Goal: Task Accomplishment & Management: Complete application form

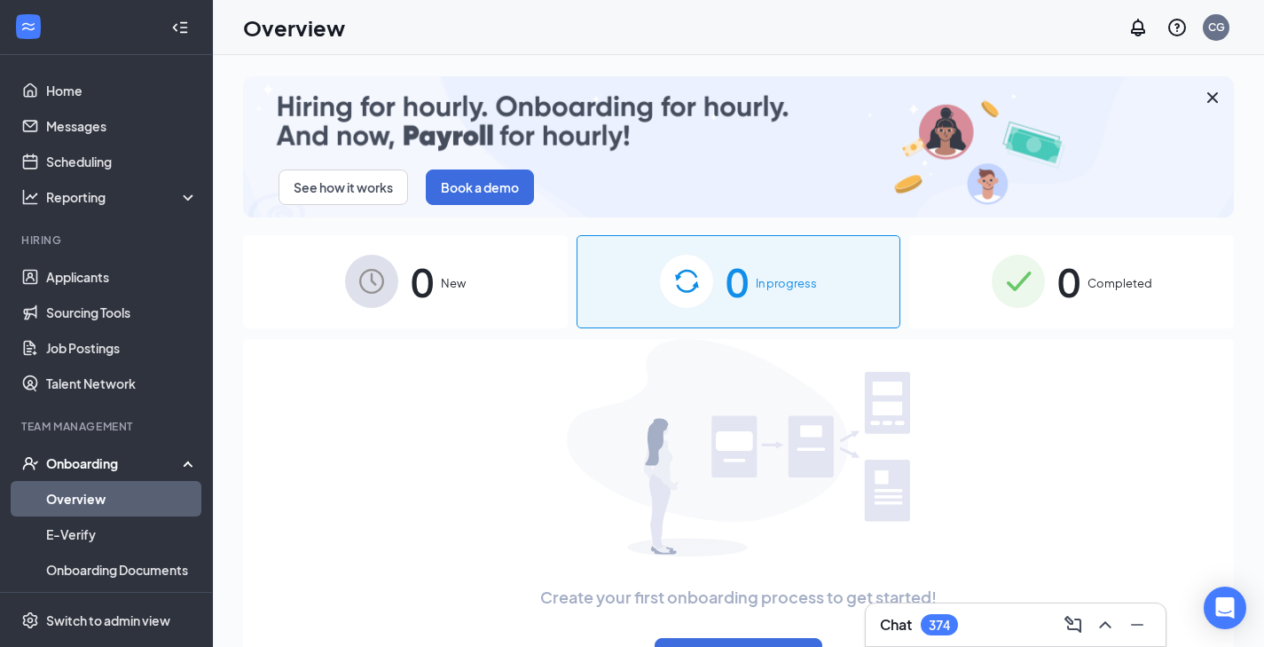
click at [427, 274] on span "0" at bounding box center [422, 281] width 23 height 61
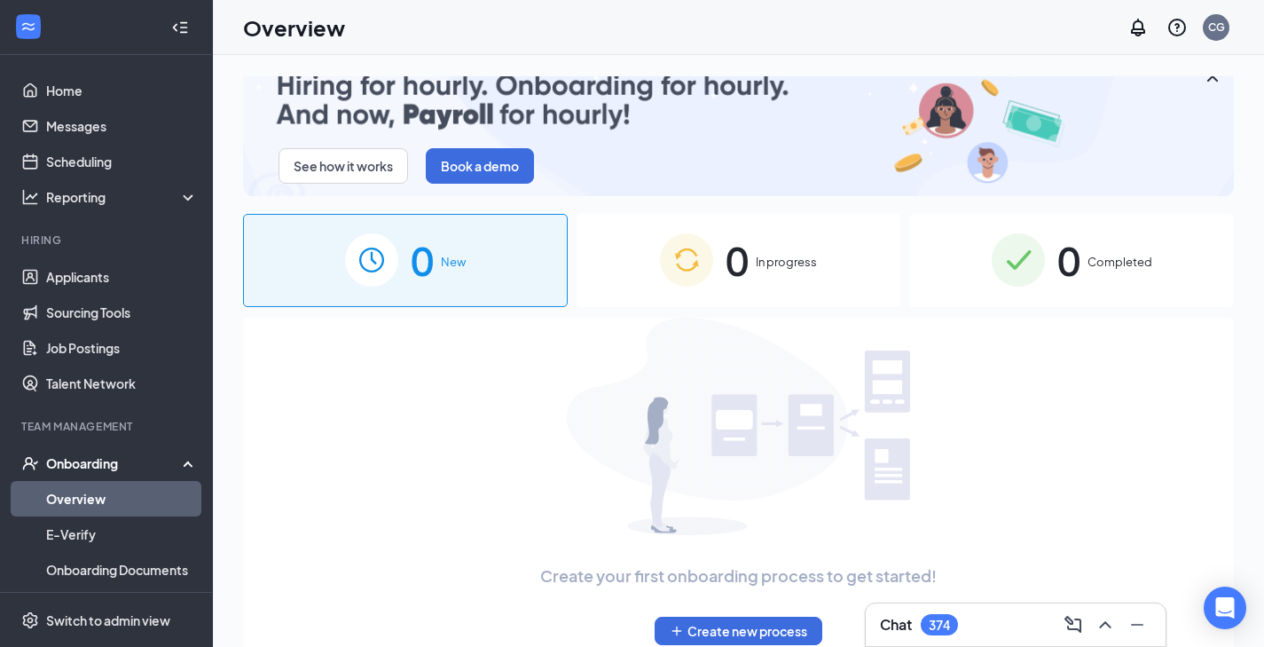
scroll to position [20, 0]
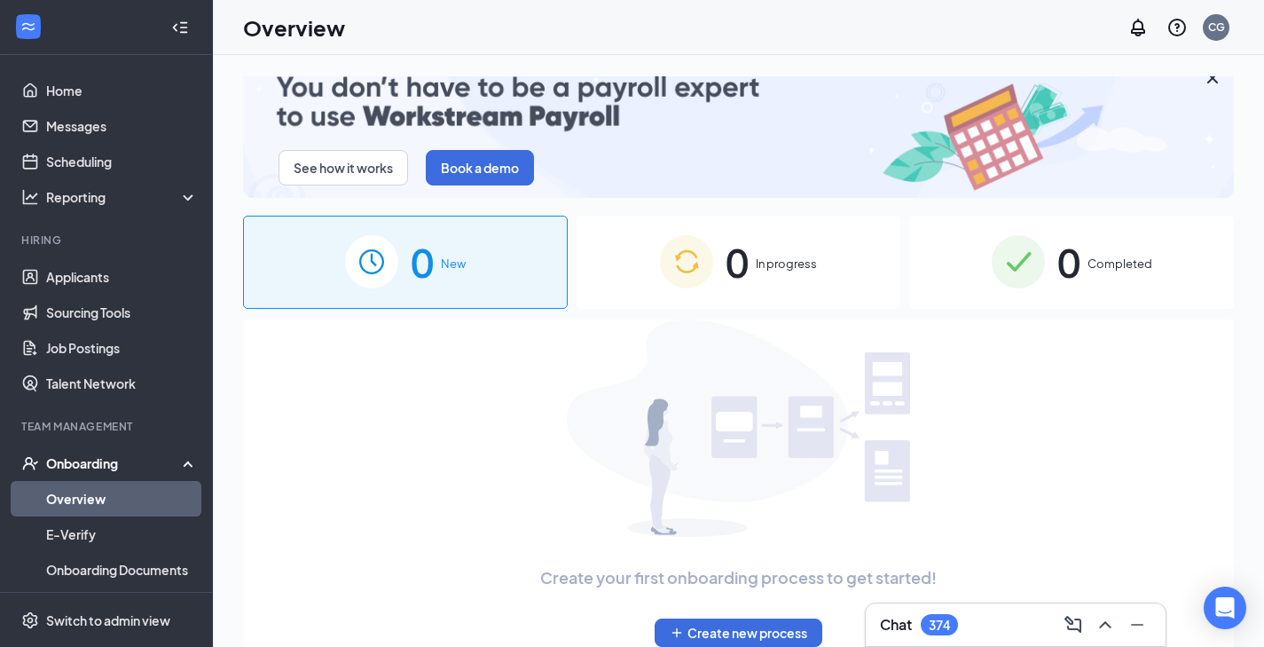
click at [748, 254] on div "0 In progress" at bounding box center [739, 262] width 325 height 93
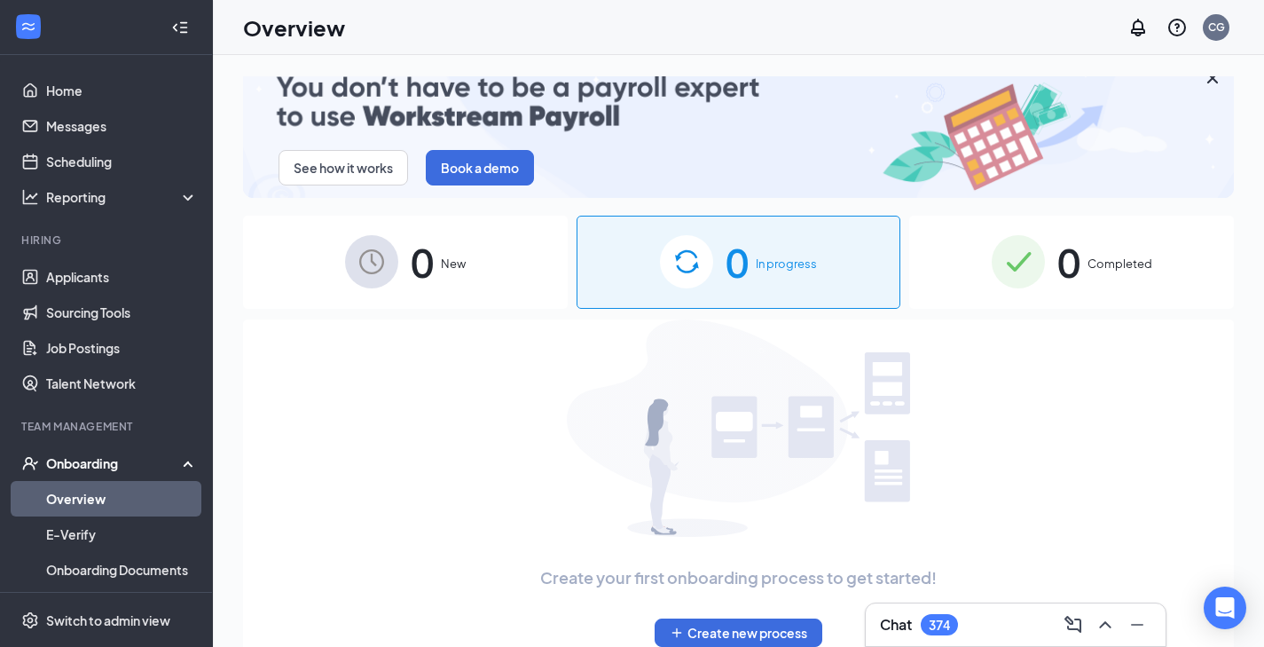
click at [447, 259] on span "New" at bounding box center [453, 264] width 25 height 18
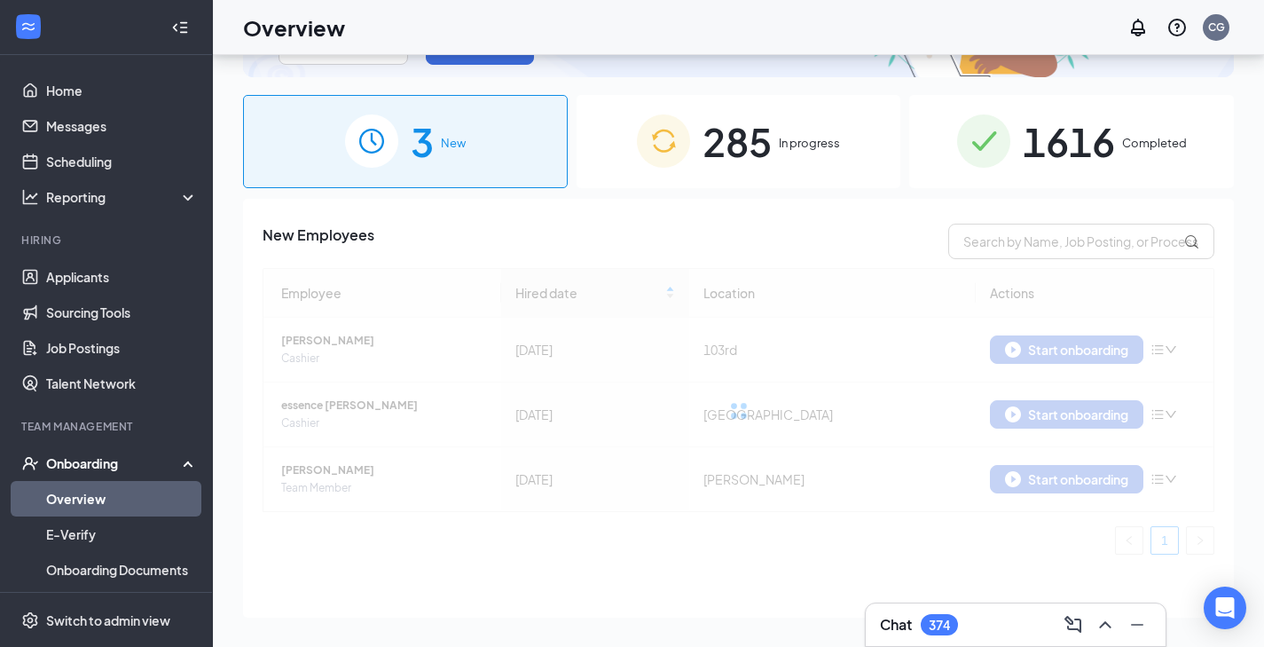
scroll to position [64, 0]
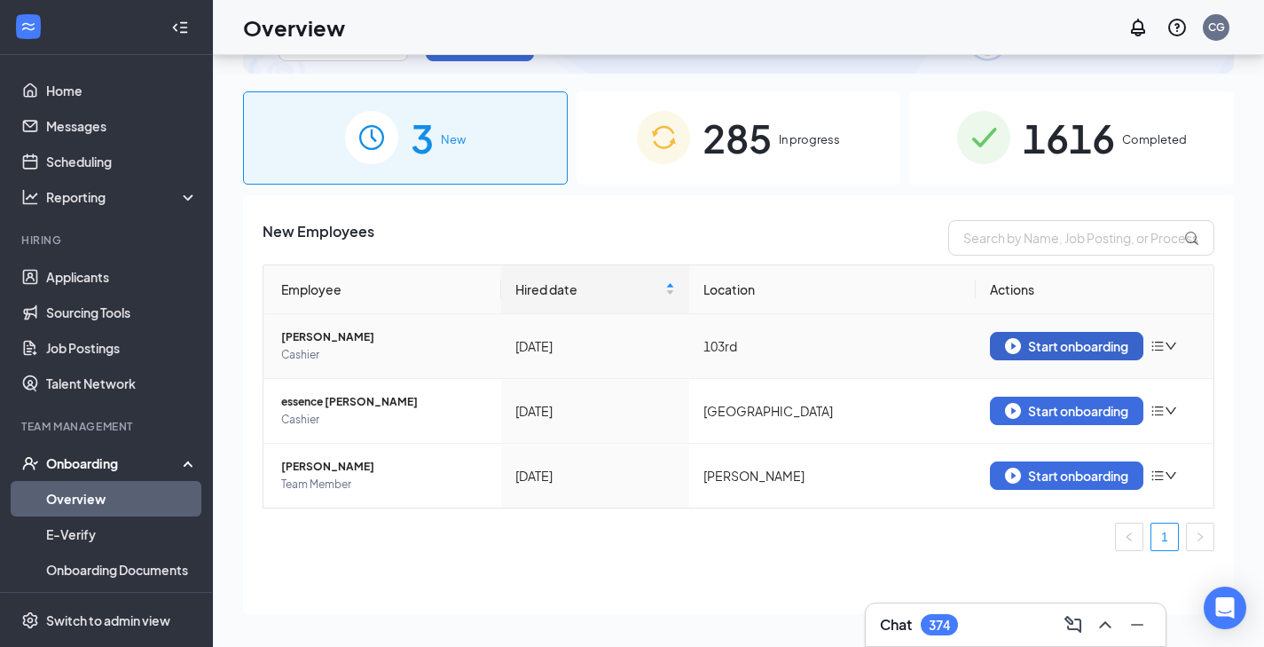
click at [1089, 352] on button "Start onboarding" at bounding box center [1067, 346] width 154 height 28
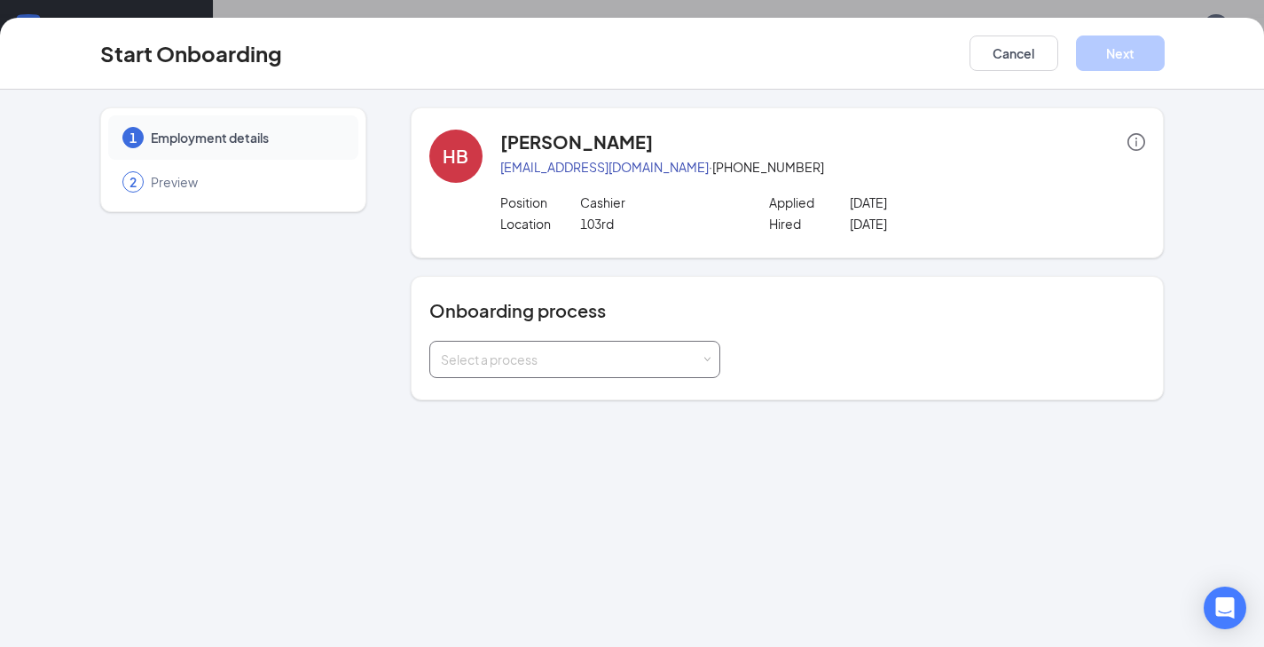
click at [538, 347] on div "Select a process" at bounding box center [575, 359] width 268 height 35
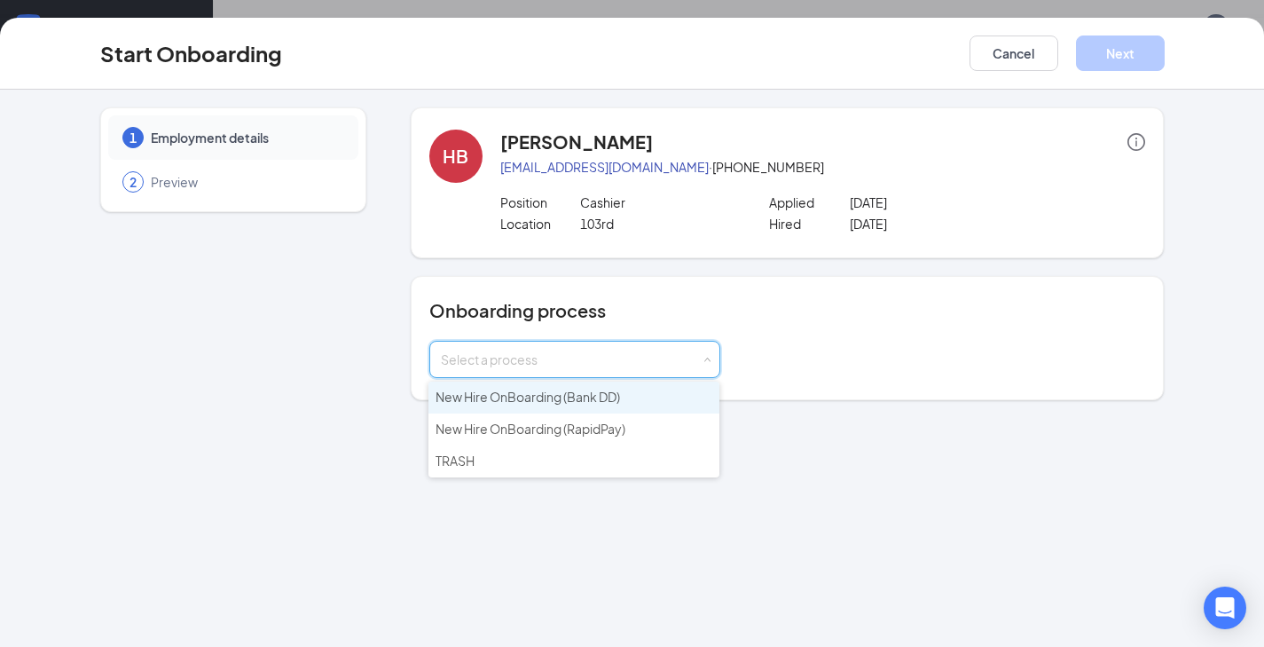
click at [528, 391] on span "New Hire OnBoarding (Bank DD)" at bounding box center [528, 397] width 185 height 16
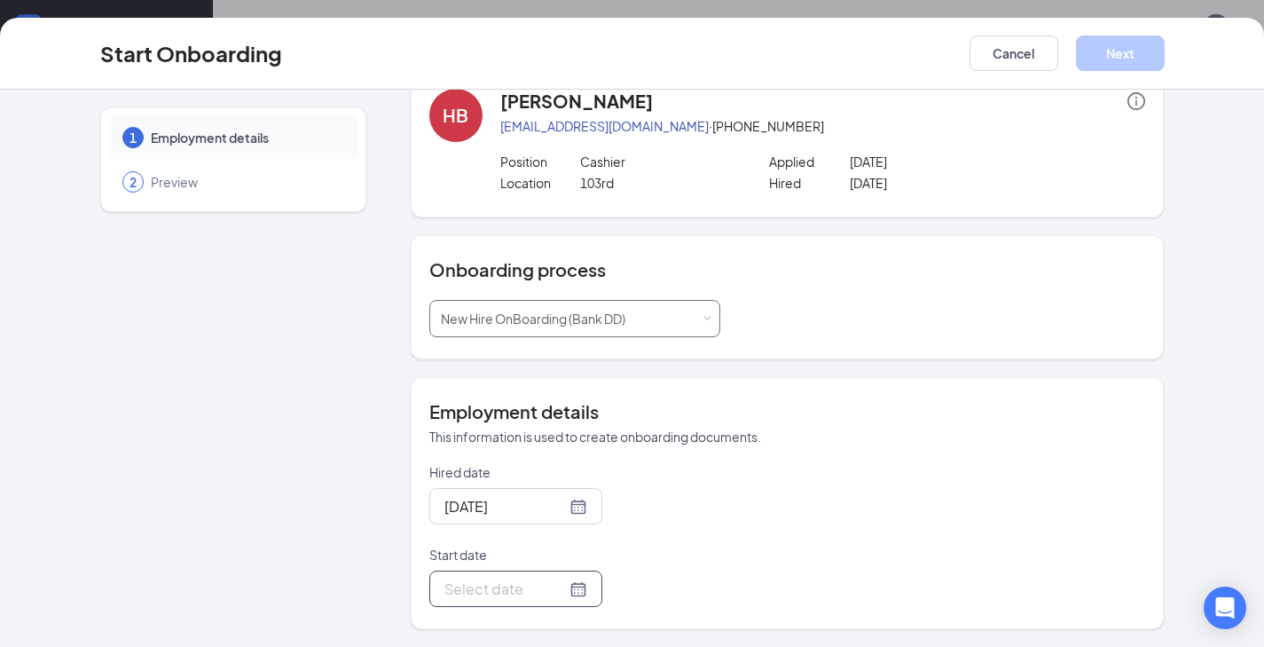
scroll to position [124, 0]
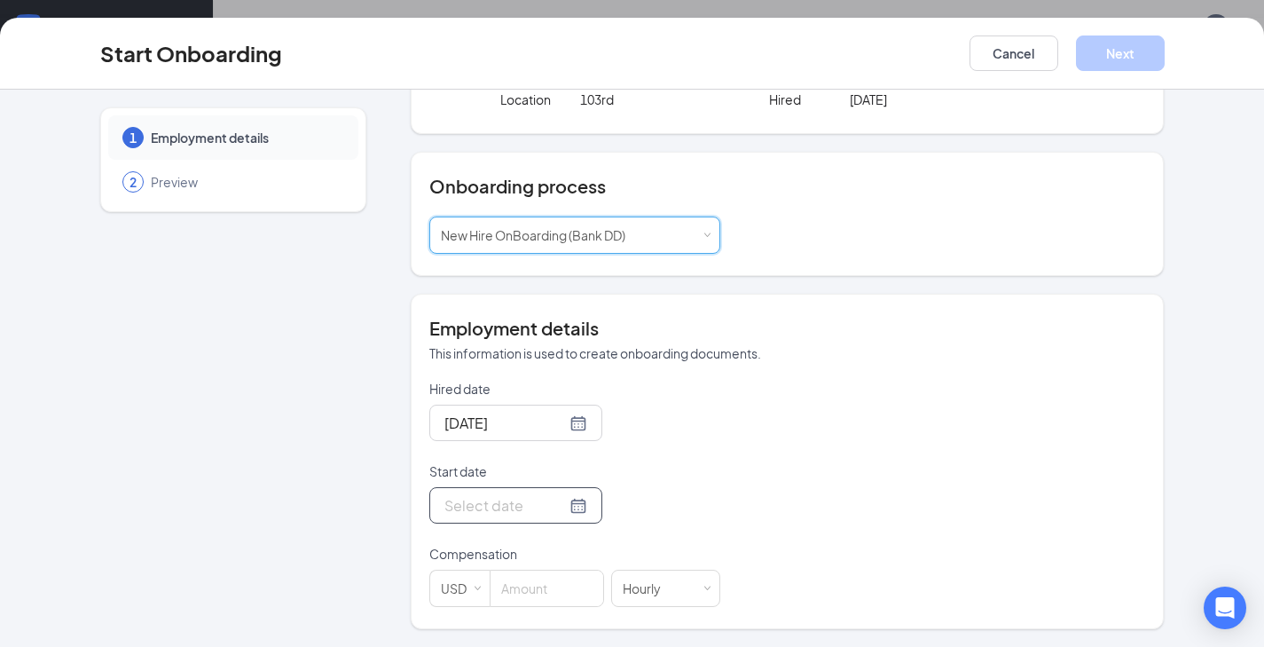
click at [549, 489] on div at bounding box center [515, 505] width 173 height 36
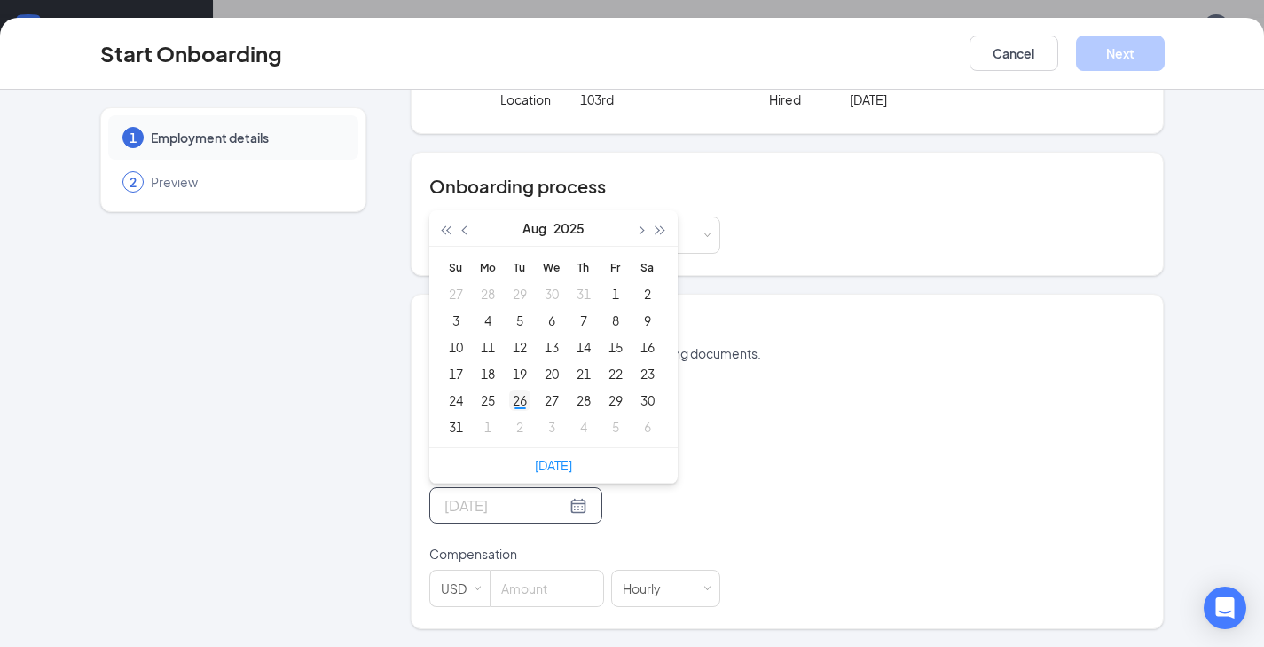
type input "[DATE]"
click at [509, 394] on div "26" at bounding box center [519, 400] width 21 height 21
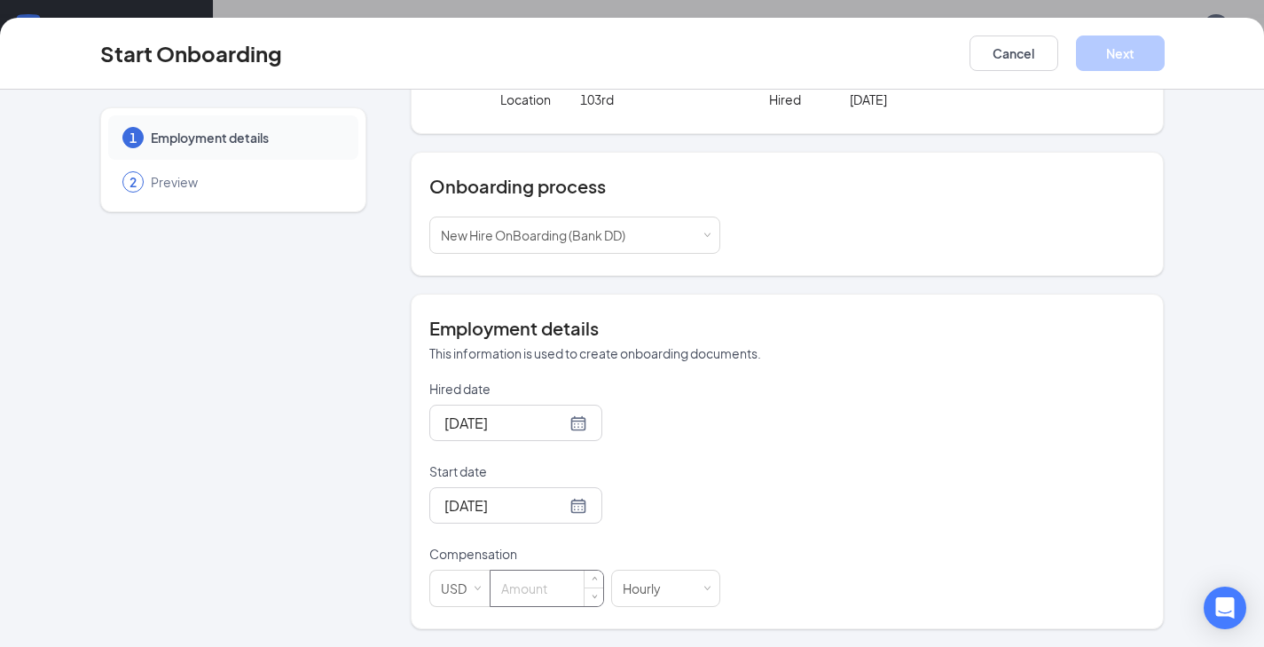
click at [550, 584] on input at bounding box center [547, 588] width 113 height 35
type input "13"
click at [1134, 62] on button "Next" at bounding box center [1120, 52] width 89 height 35
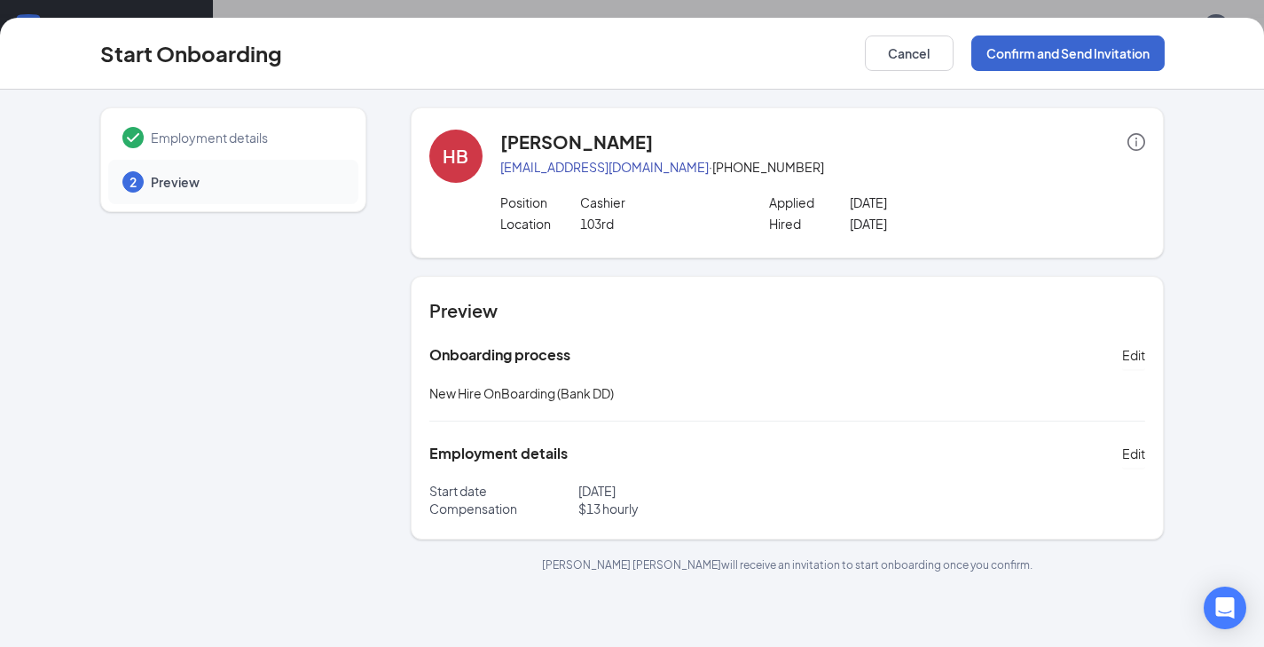
scroll to position [0, 0]
click at [1107, 48] on button "Confirm and Send Invitation" at bounding box center [1068, 52] width 193 height 35
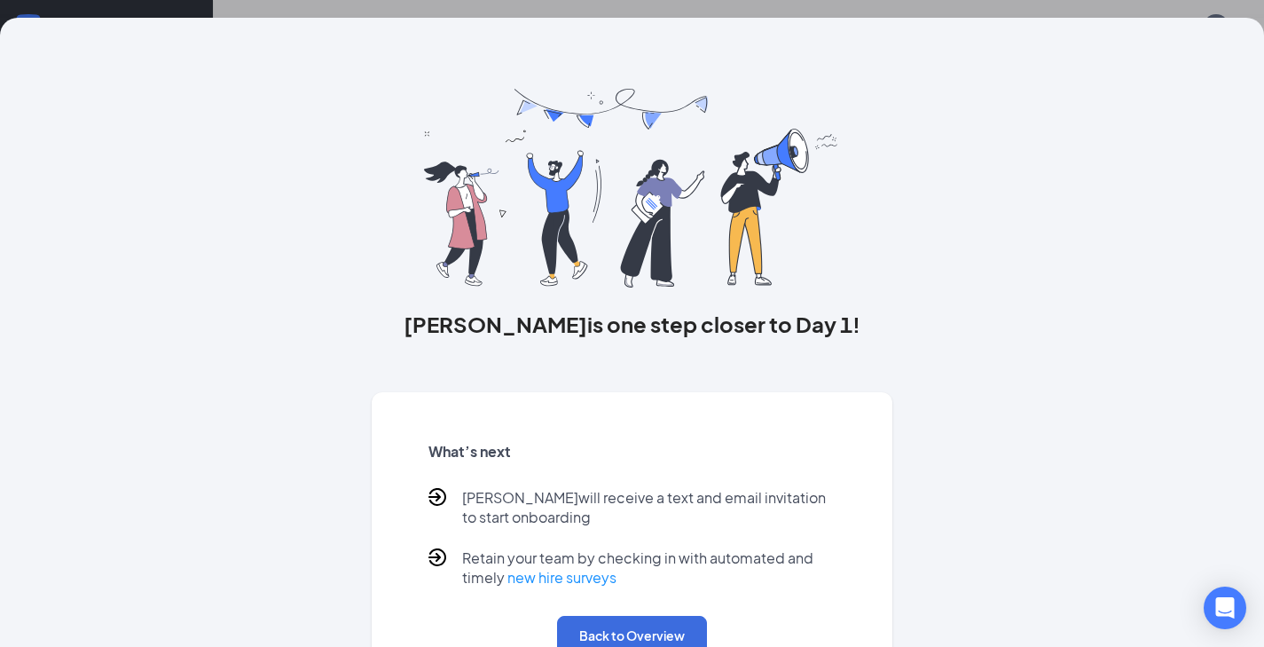
scroll to position [58, 0]
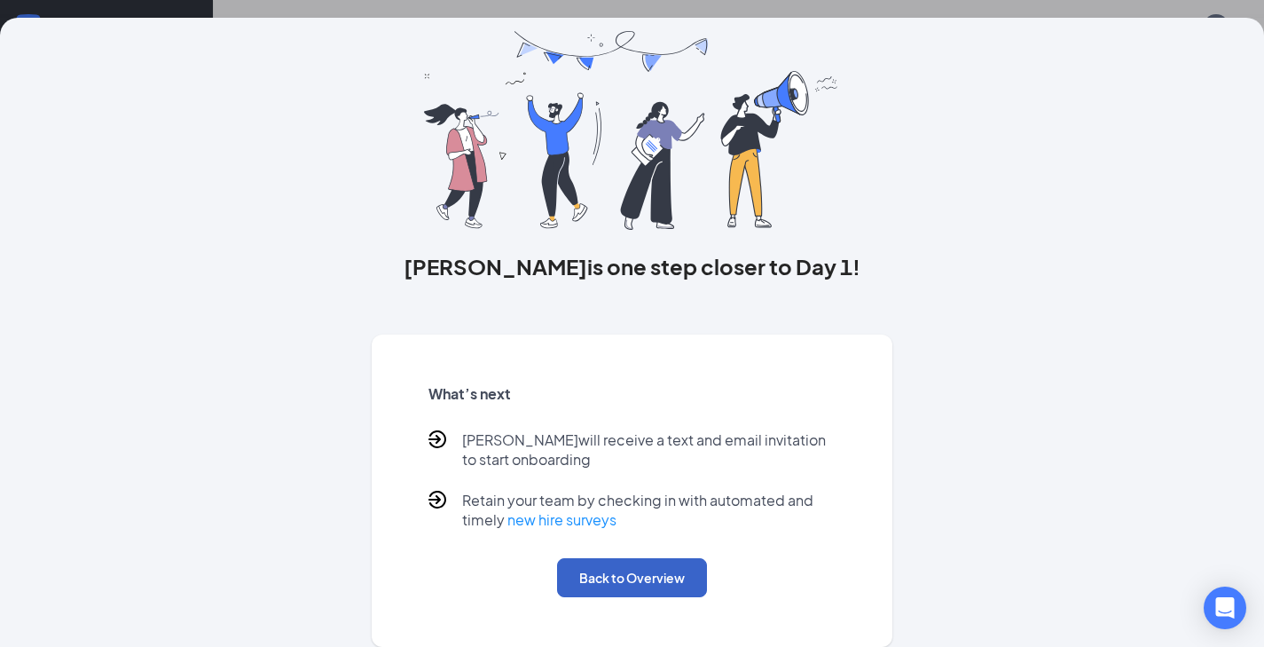
click at [683, 590] on button "Back to Overview" at bounding box center [632, 577] width 150 height 39
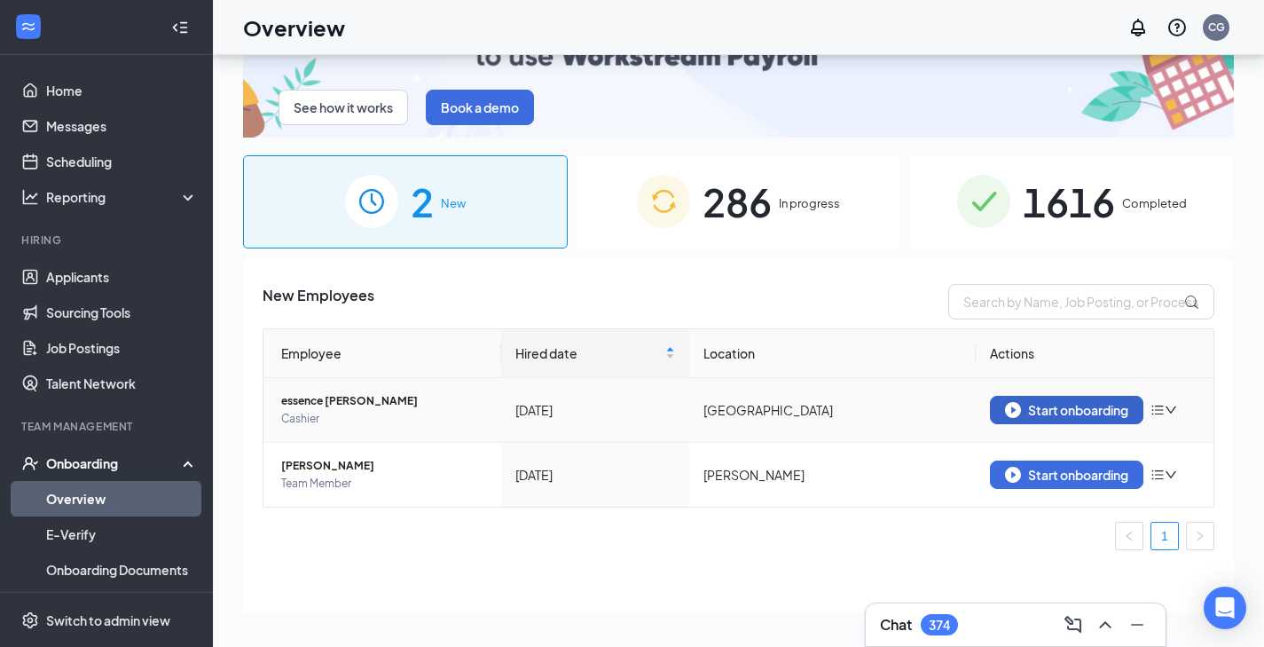
click at [1059, 402] on div "Start onboarding" at bounding box center [1066, 410] width 123 height 16
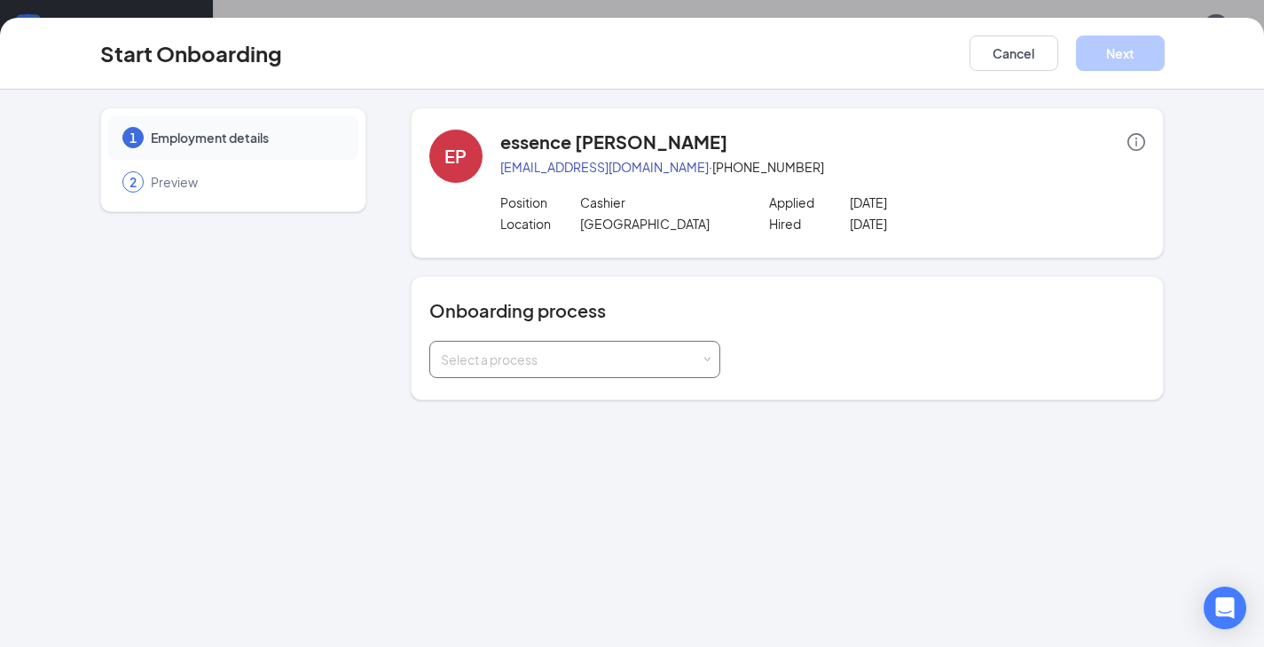
click at [557, 366] on div "Select a process" at bounding box center [571, 360] width 260 height 18
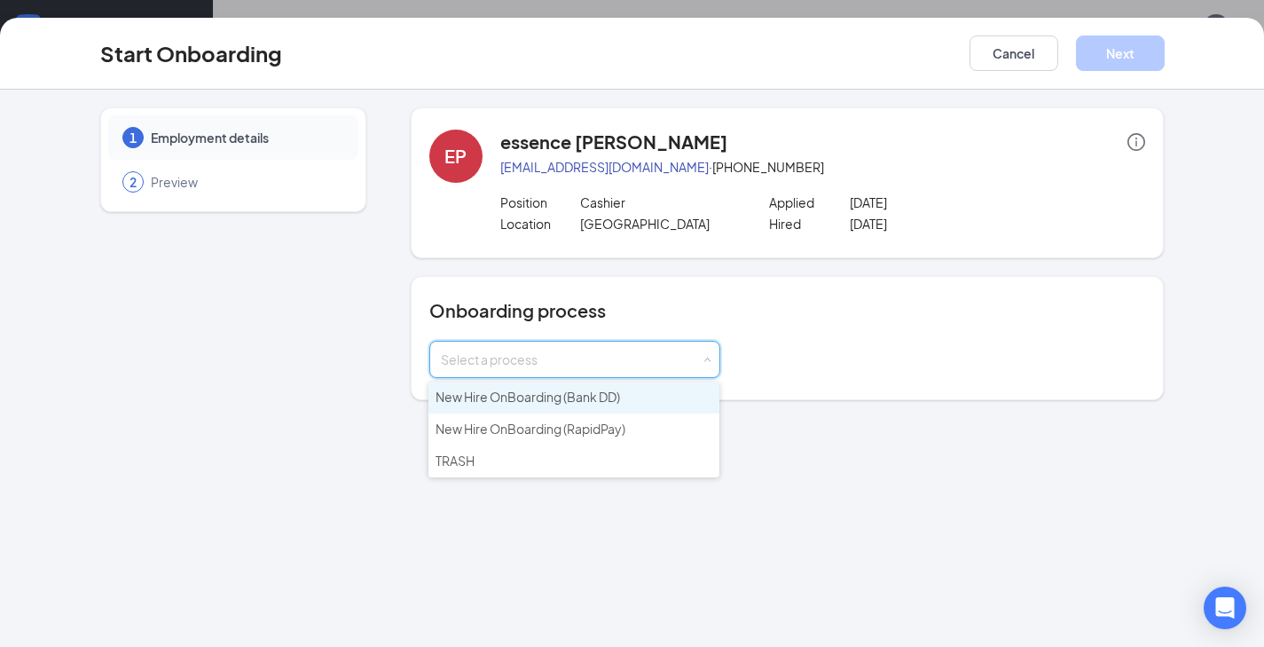
click at [540, 395] on span "New Hire OnBoarding (Bank DD)" at bounding box center [528, 397] width 185 height 16
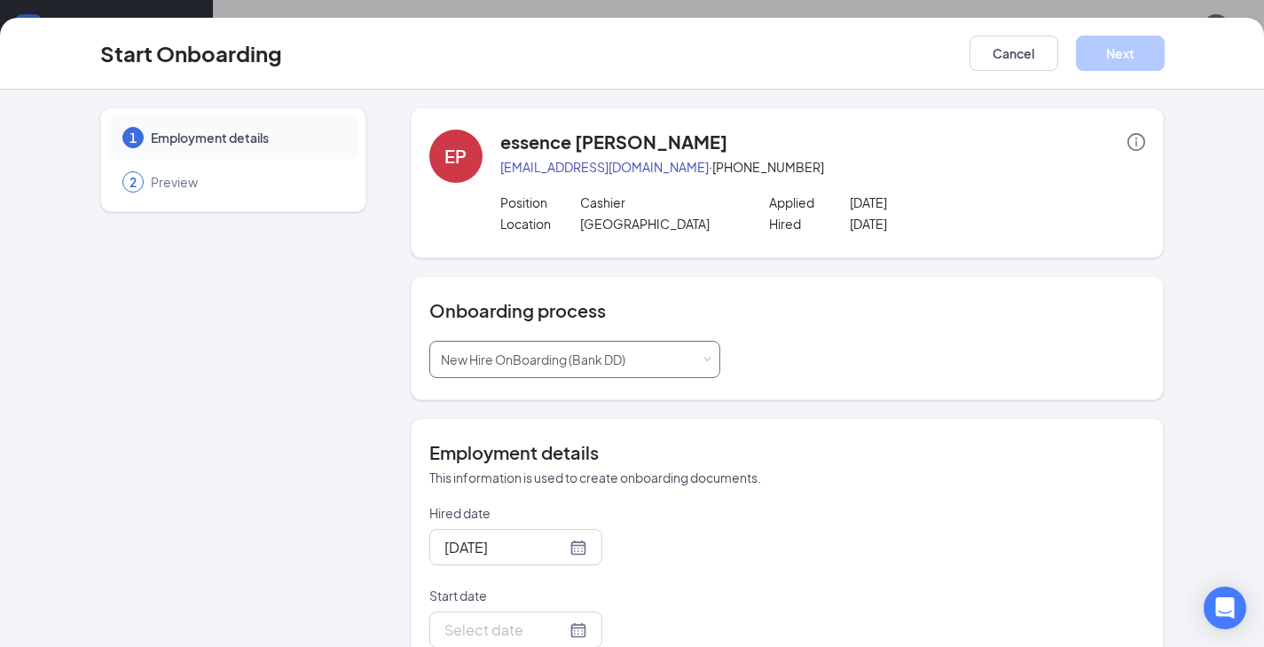
scroll to position [124, 0]
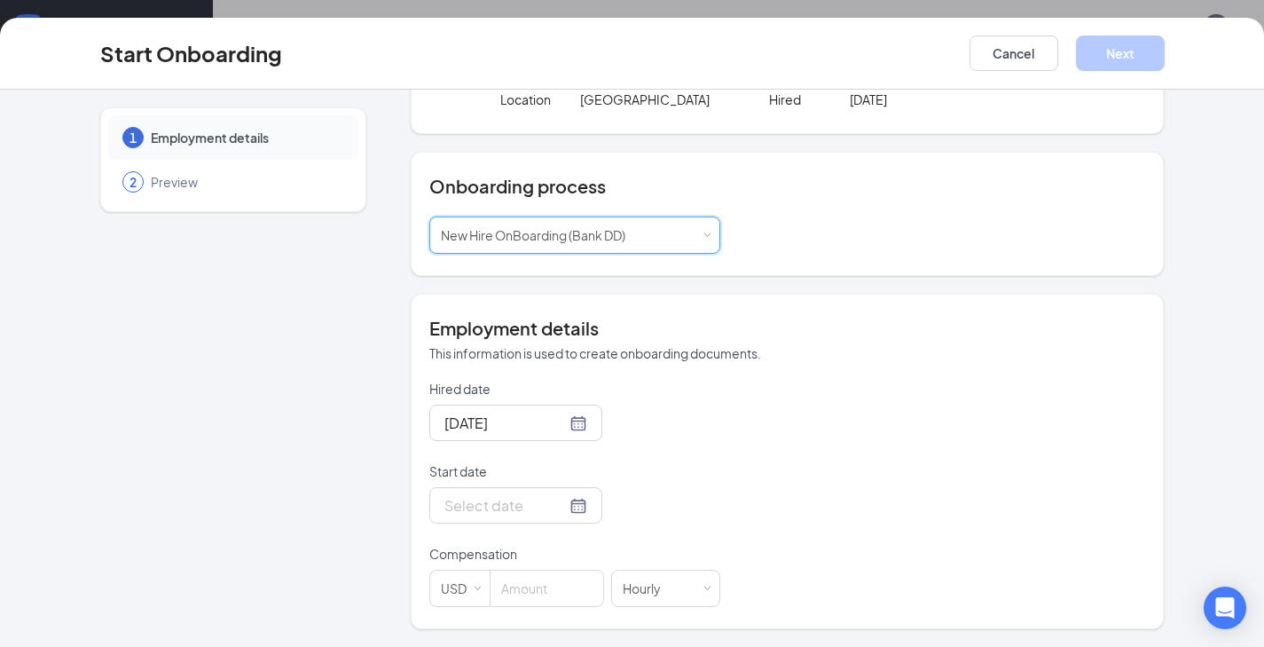
click at [559, 532] on form "Hired date [DATE] Start date Compensation USD Hourly" at bounding box center [574, 493] width 291 height 227
click at [551, 500] on div at bounding box center [516, 505] width 143 height 22
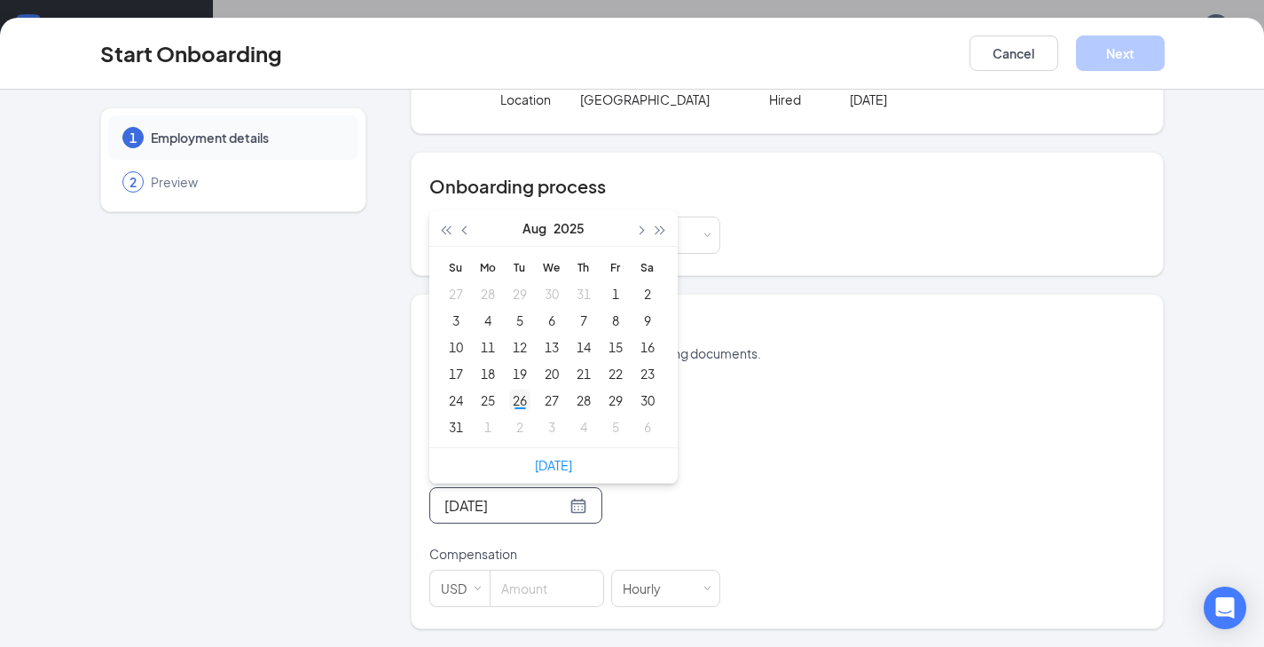
type input "[DATE]"
click at [519, 398] on div "26" at bounding box center [519, 400] width 21 height 21
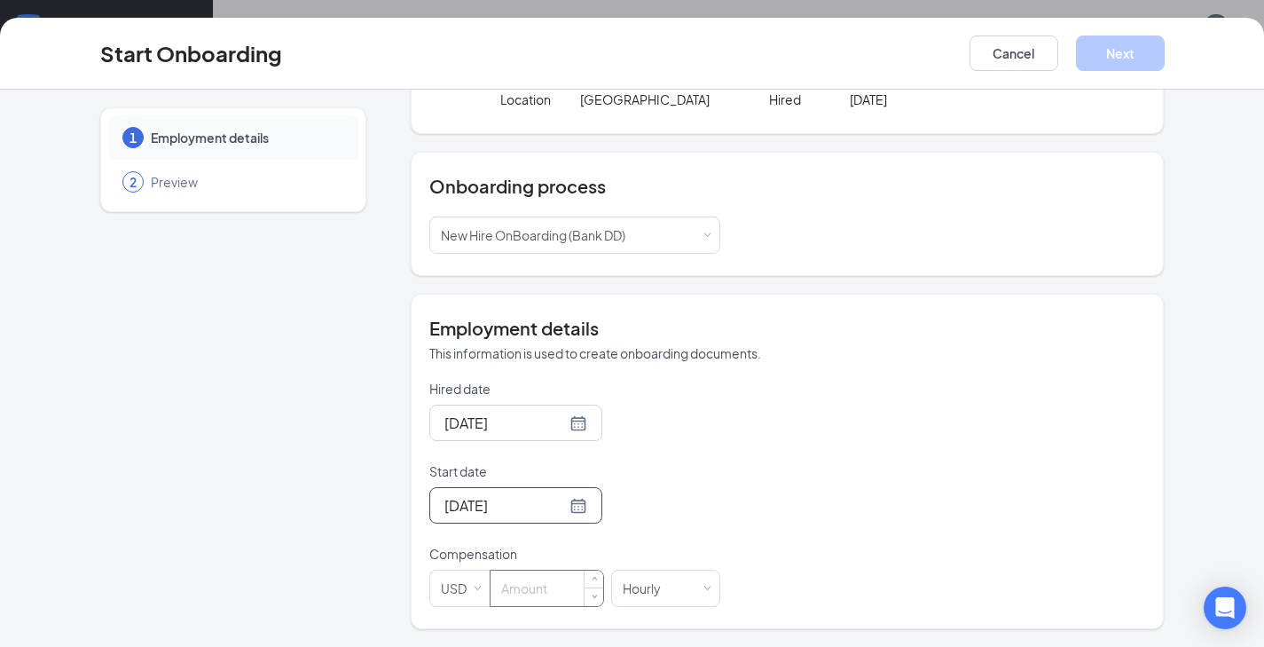
click at [536, 587] on input at bounding box center [547, 588] width 113 height 35
type input "13"
click at [1121, 30] on div "Start Onboarding Cancel Next" at bounding box center [632, 54] width 1264 height 72
click at [1116, 40] on button "Next" at bounding box center [1120, 52] width 89 height 35
click at [1115, 42] on button "button" at bounding box center [1120, 52] width 89 height 35
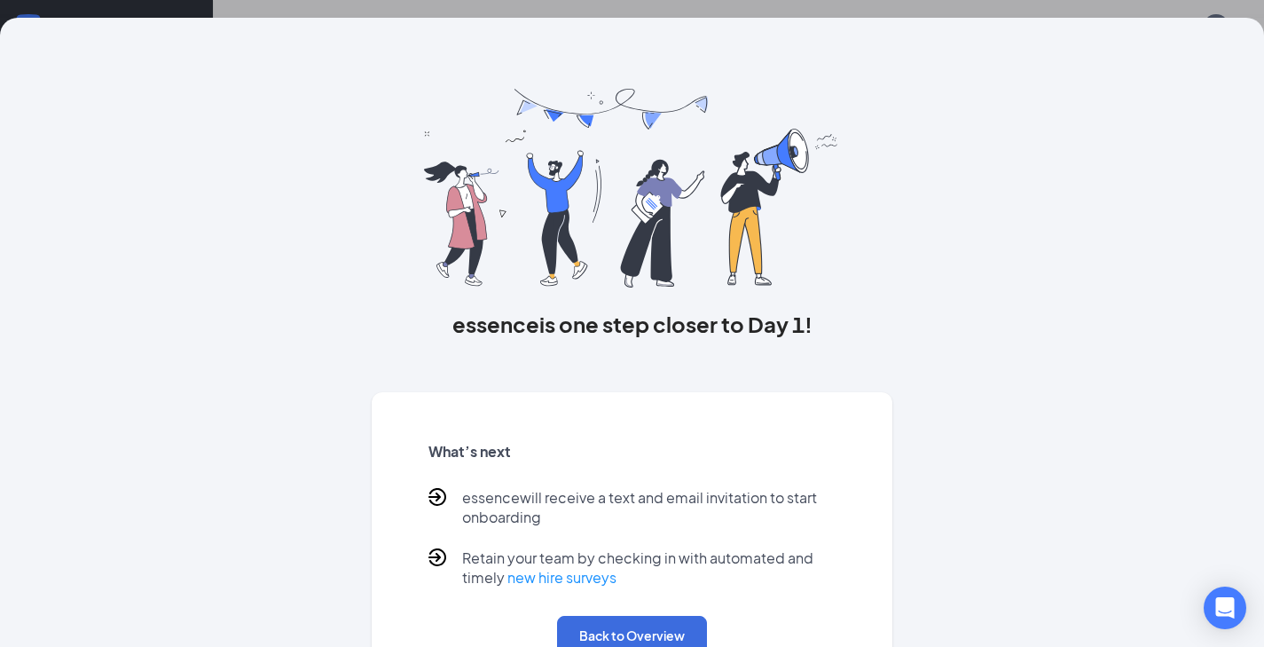
scroll to position [58, 0]
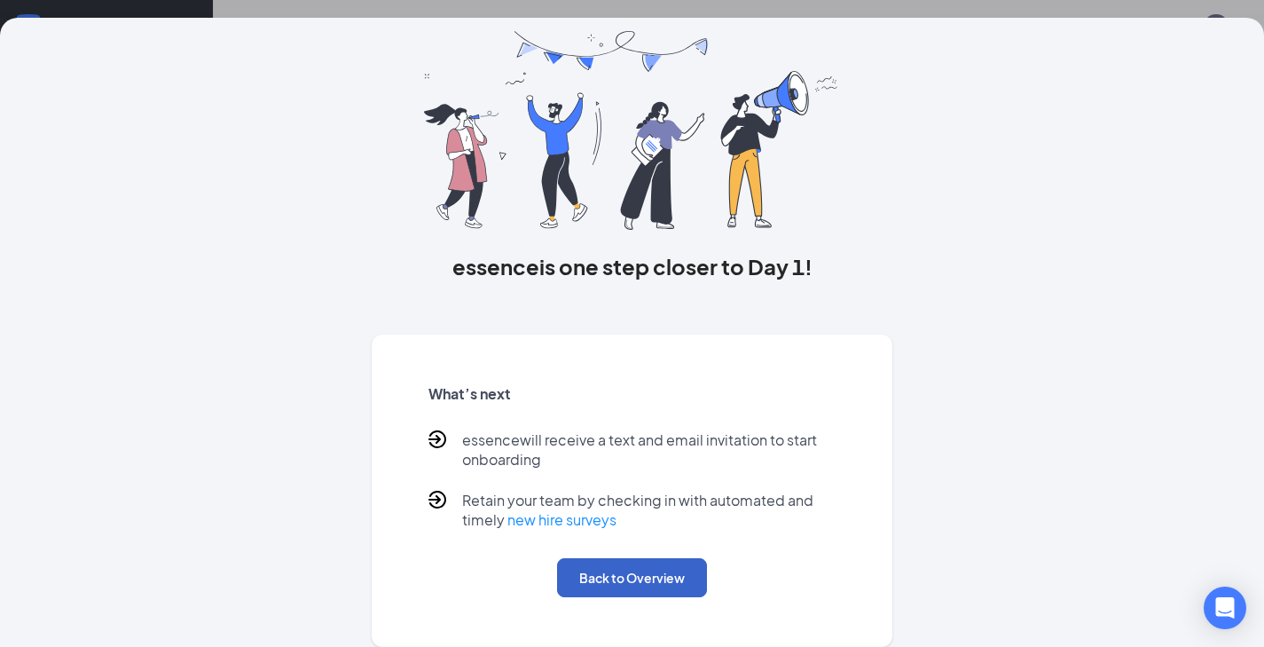
click at [606, 584] on button "Back to Overview" at bounding box center [632, 577] width 150 height 39
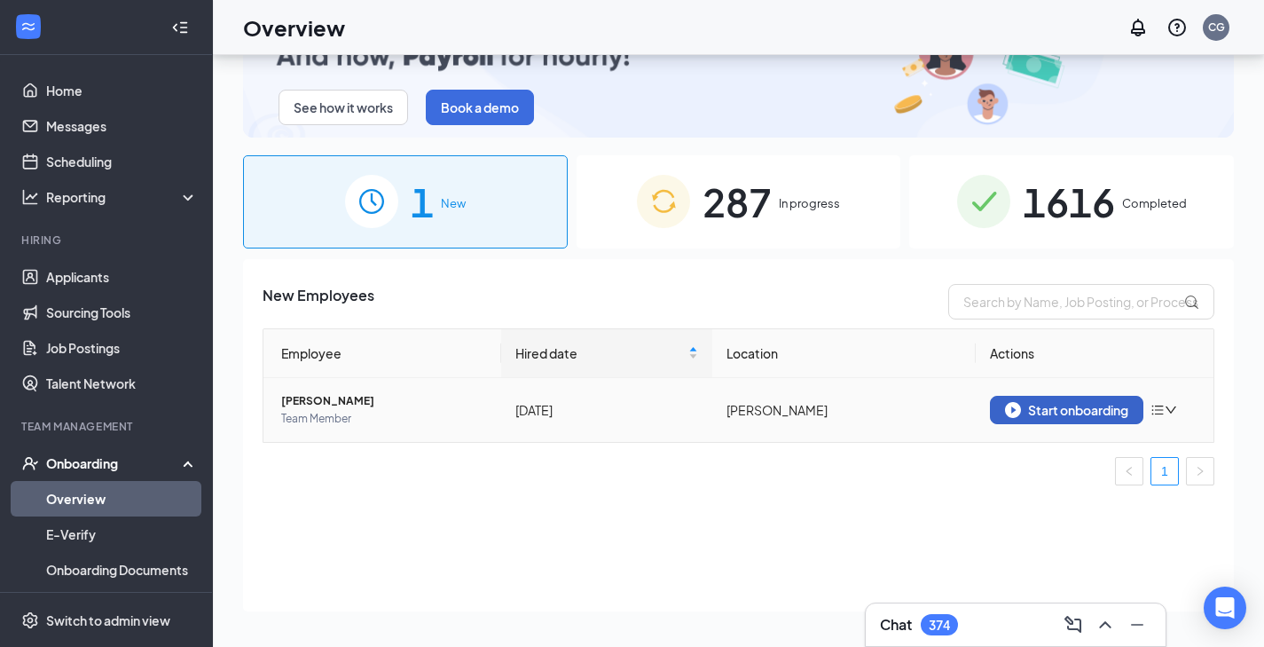
click at [1043, 420] on button "Start onboarding" at bounding box center [1067, 410] width 154 height 28
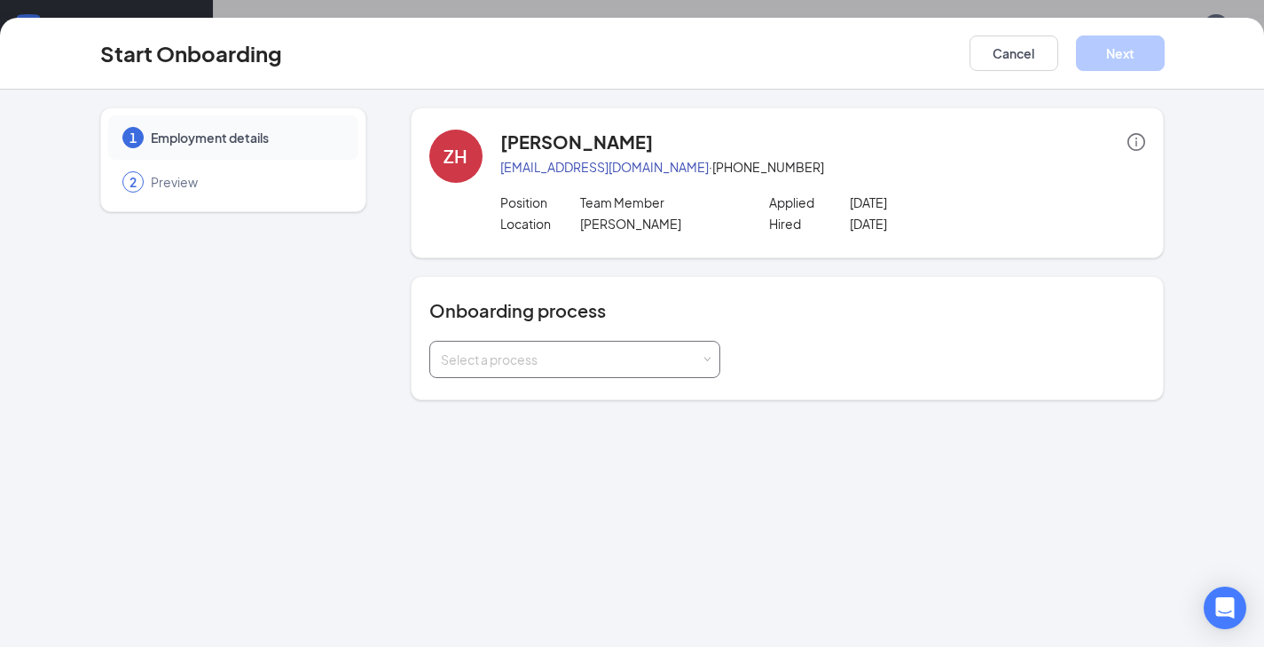
click at [522, 365] on div "Select a process" at bounding box center [571, 360] width 260 height 18
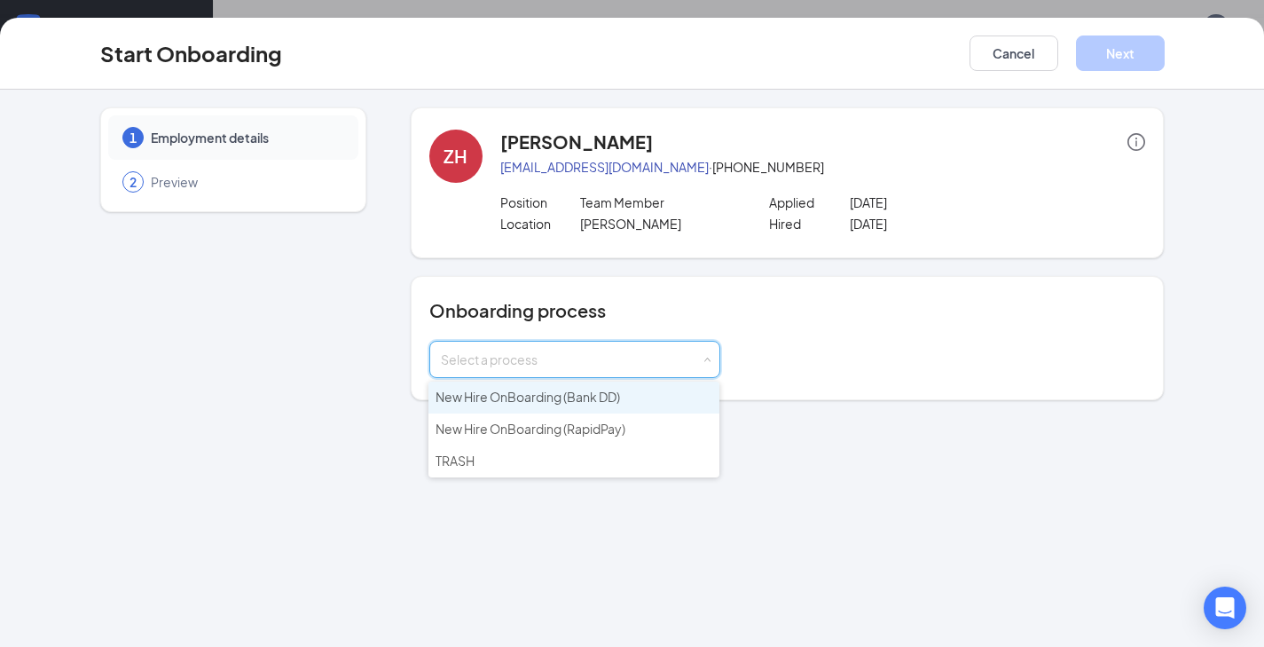
click at [522, 383] on li "New Hire OnBoarding (Bank DD)" at bounding box center [574, 398] width 291 height 32
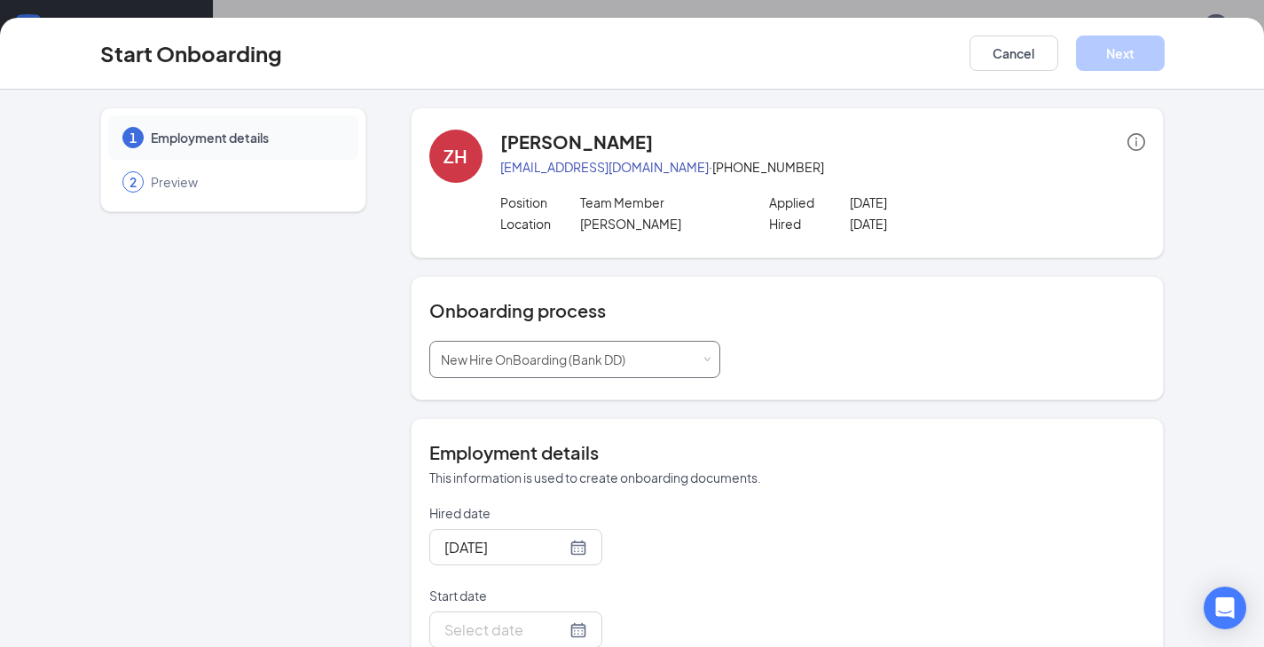
scroll to position [124, 0]
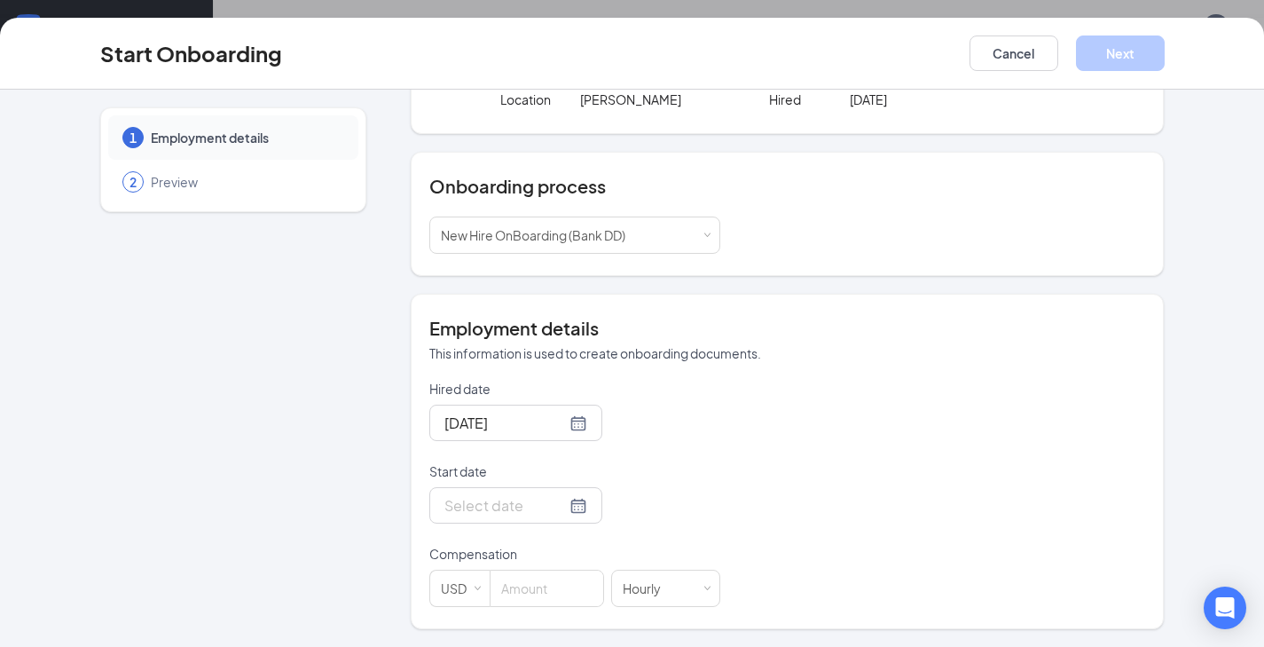
click at [543, 526] on form "Hired date [DATE] Start date Compensation USD Hourly" at bounding box center [574, 493] width 291 height 227
click at [544, 511] on div at bounding box center [516, 505] width 143 height 22
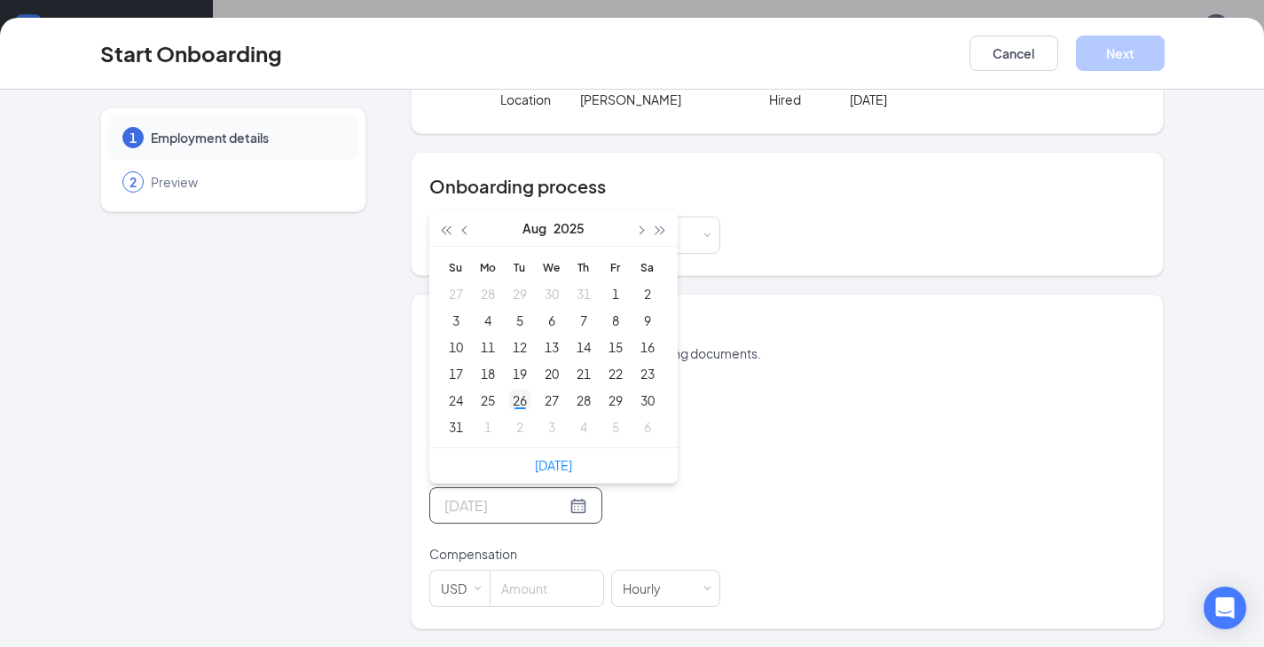
type input "[DATE]"
click at [513, 396] on div "26" at bounding box center [519, 400] width 21 height 21
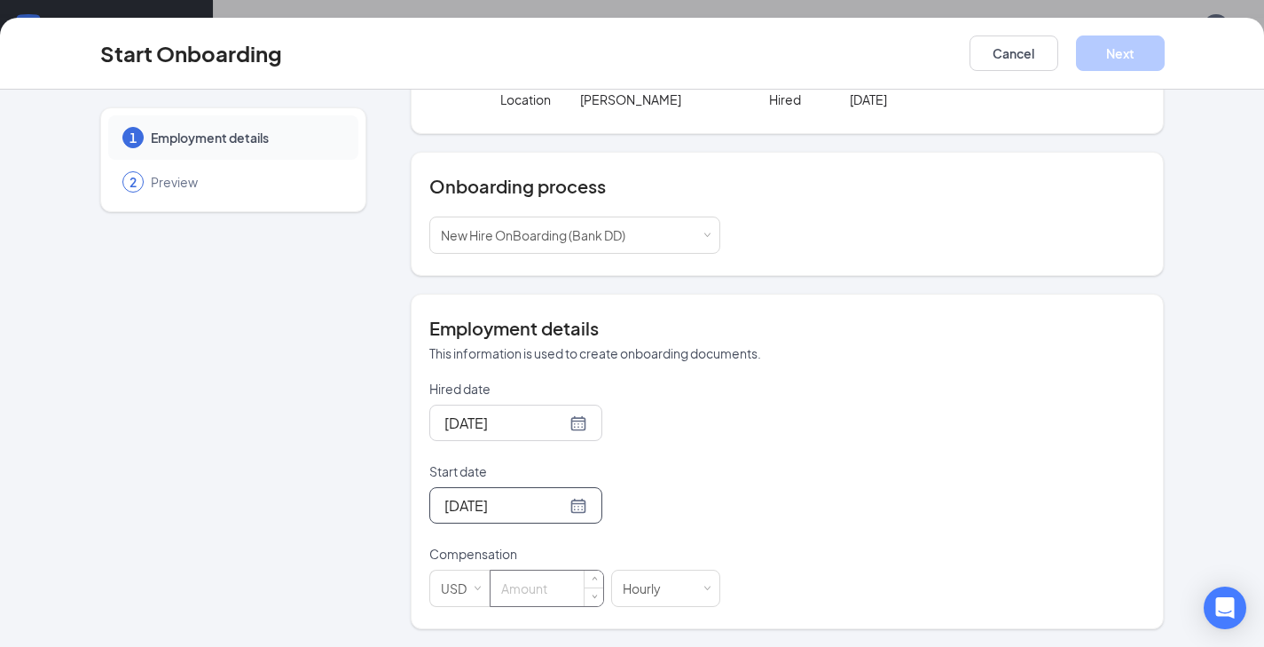
click at [527, 576] on input at bounding box center [547, 588] width 113 height 35
type input "13"
click at [1115, 53] on button "Next" at bounding box center [1120, 52] width 89 height 35
click at [1116, 52] on button "button" at bounding box center [1120, 52] width 89 height 35
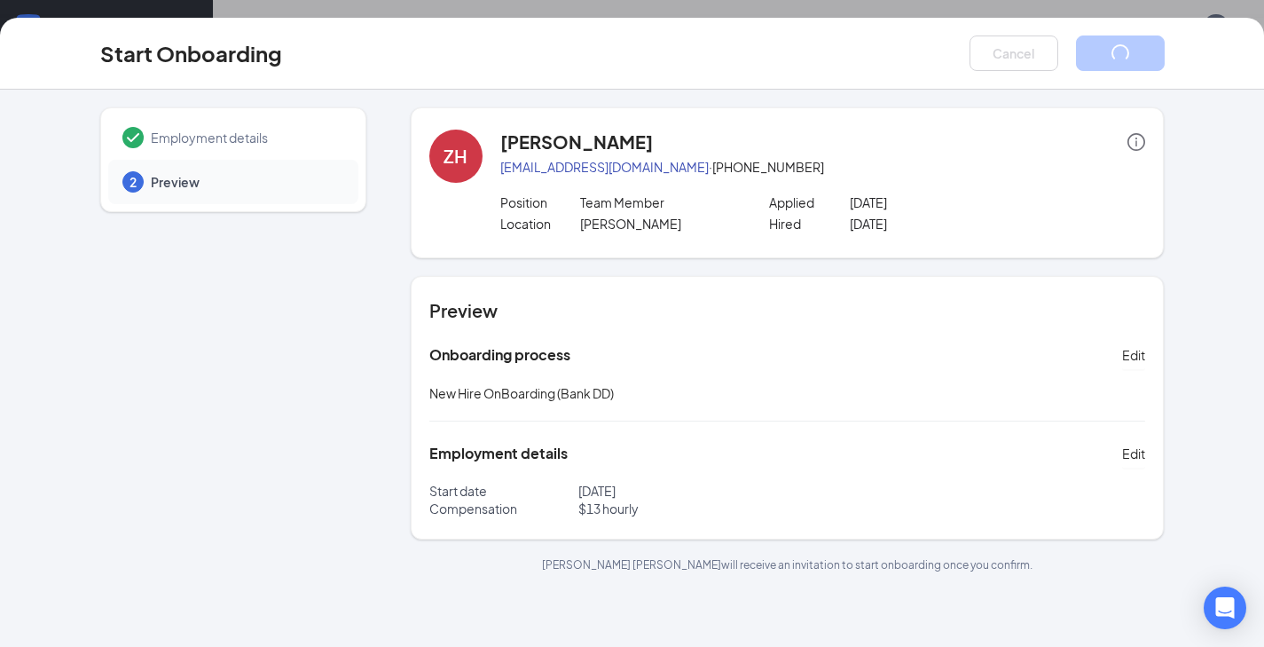
scroll to position [0, 0]
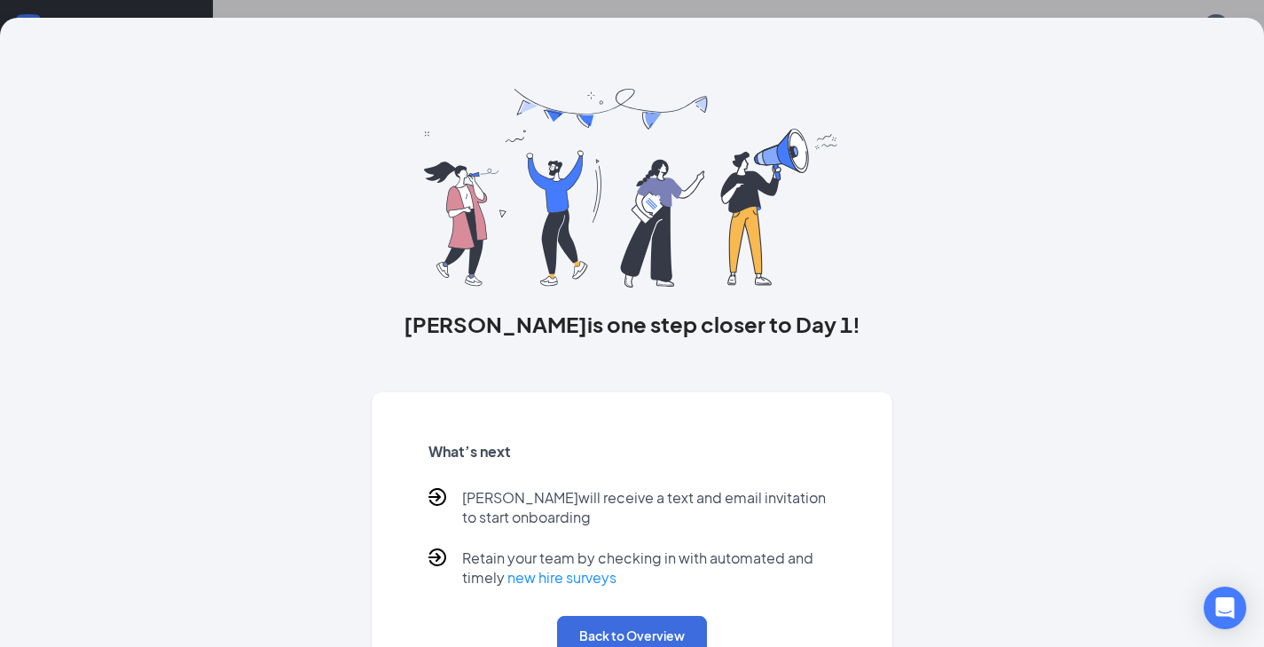
click at [641, 615] on div "What’s next [PERSON_NAME] will receive a text and email invitation to start onb…" at bounding box center [632, 549] width 450 height 256
click at [634, 621] on button "Back to Overview" at bounding box center [632, 635] width 150 height 39
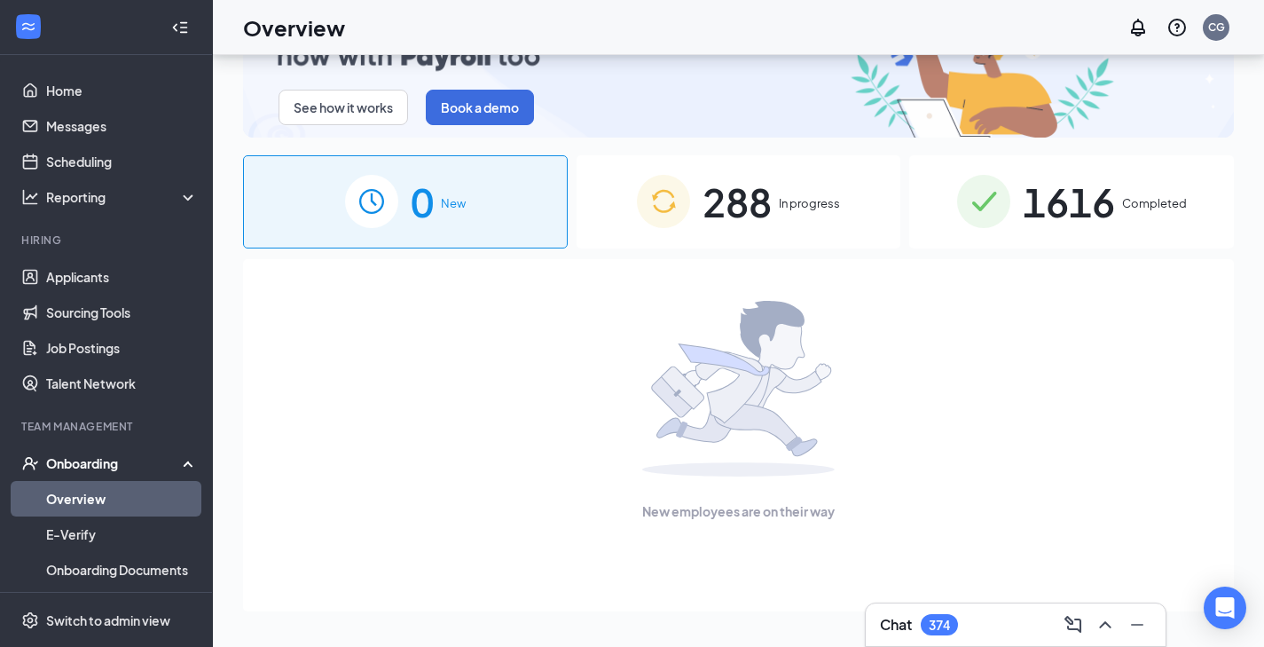
click at [718, 201] on span "288" at bounding box center [737, 201] width 69 height 61
